Goal: Transaction & Acquisition: Purchase product/service

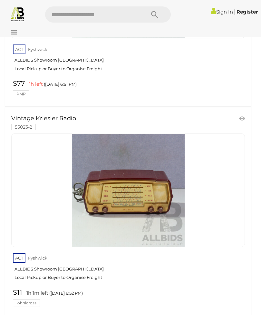
scroll to position [6344, 0]
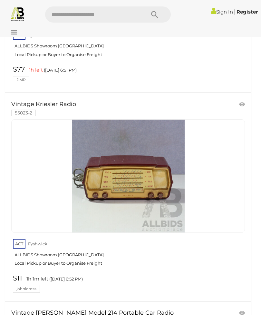
click at [150, 179] on img at bounding box center [128, 176] width 113 height 113
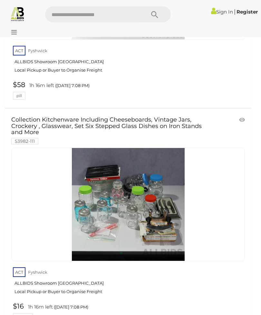
scroll to position [10397, 0]
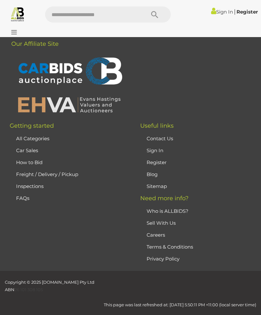
scroll to position [20, 0]
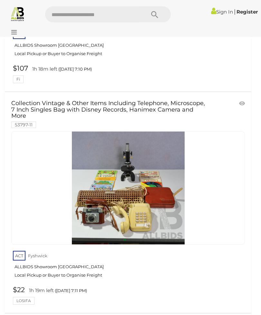
scroll to position [417, 0]
click at [113, 192] on img at bounding box center [128, 187] width 113 height 113
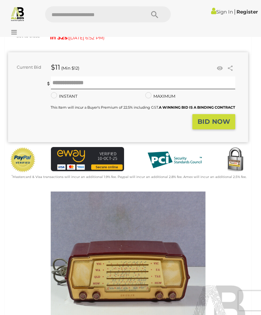
scroll to position [68, 0]
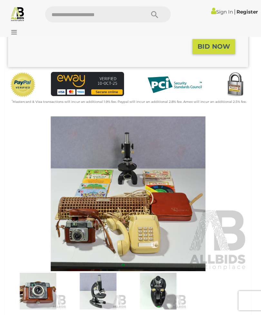
scroll to position [163, 0]
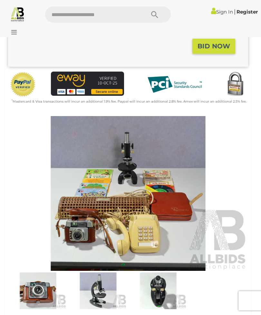
click at [38, 289] on img at bounding box center [38, 290] width 57 height 37
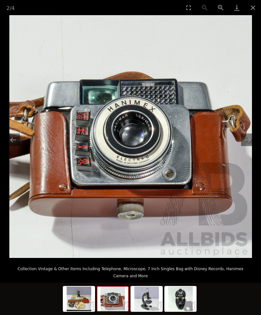
click at [255, 7] on button "Close gallery" at bounding box center [253, 7] width 16 height 15
